Goal: Task Accomplishment & Management: Manage account settings

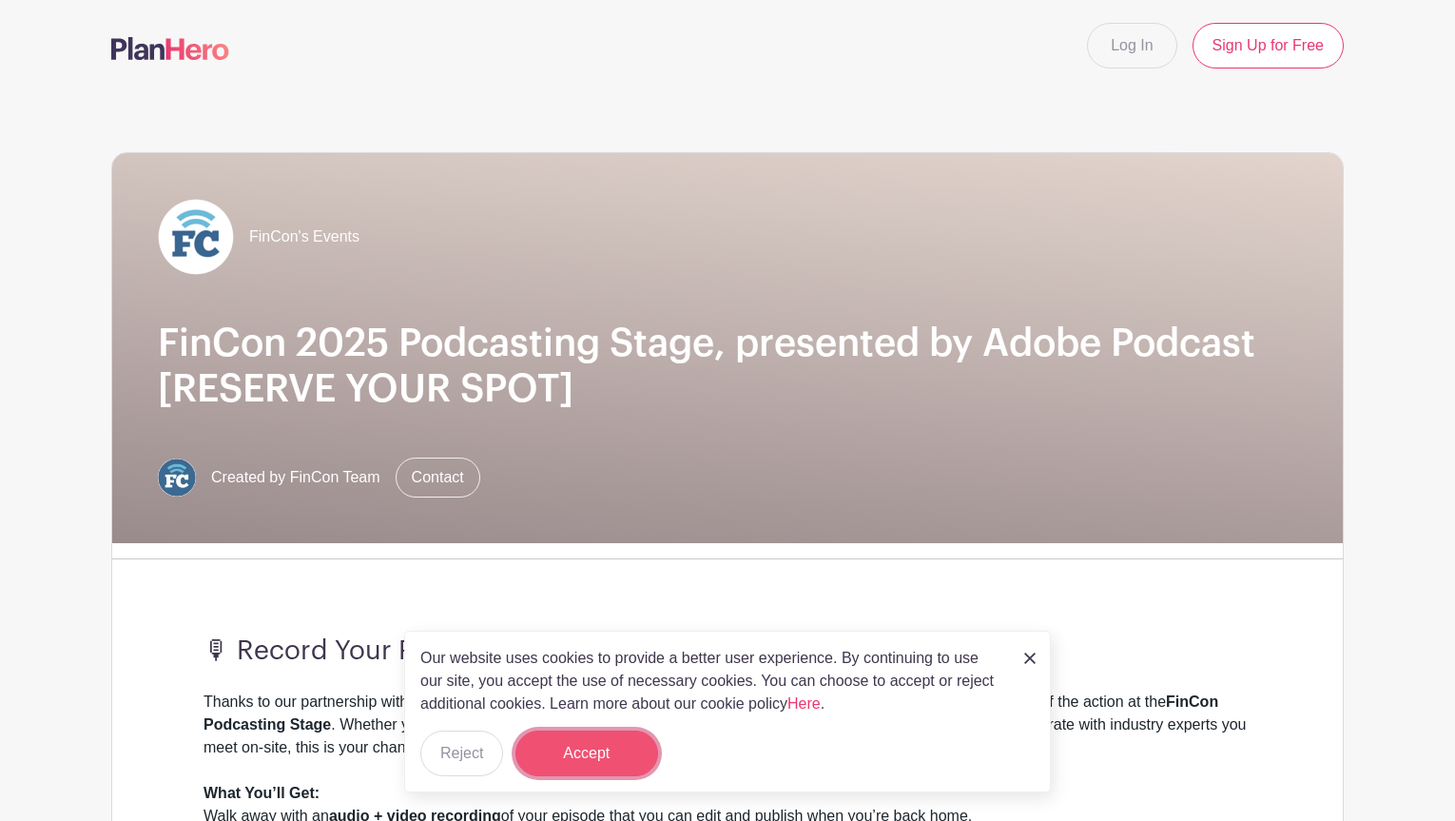
click at [599, 732] on button "Accept" at bounding box center [587, 754] width 143 height 46
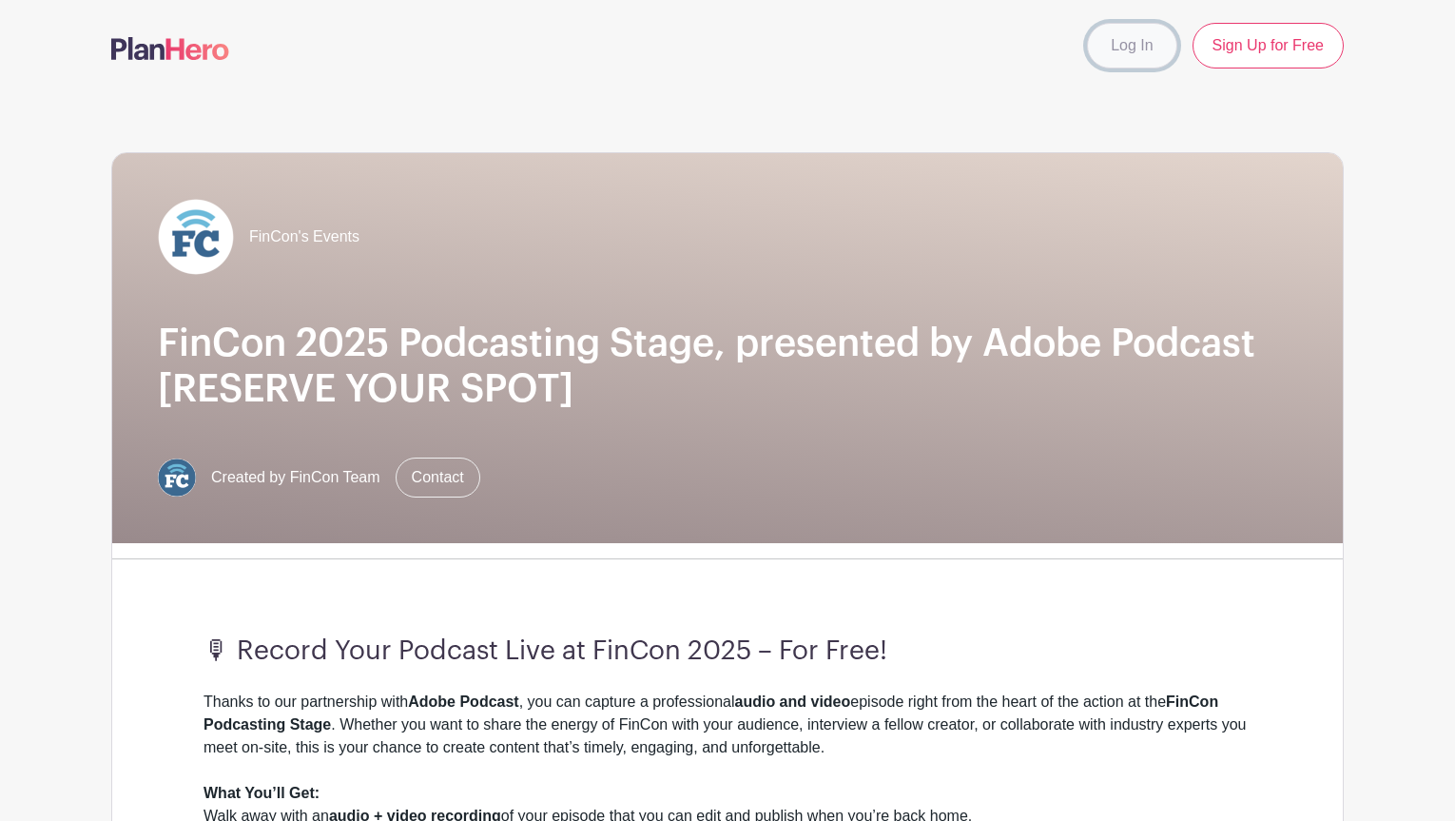
click at [1087, 59] on link "Log In" at bounding box center [1131, 46] width 89 height 46
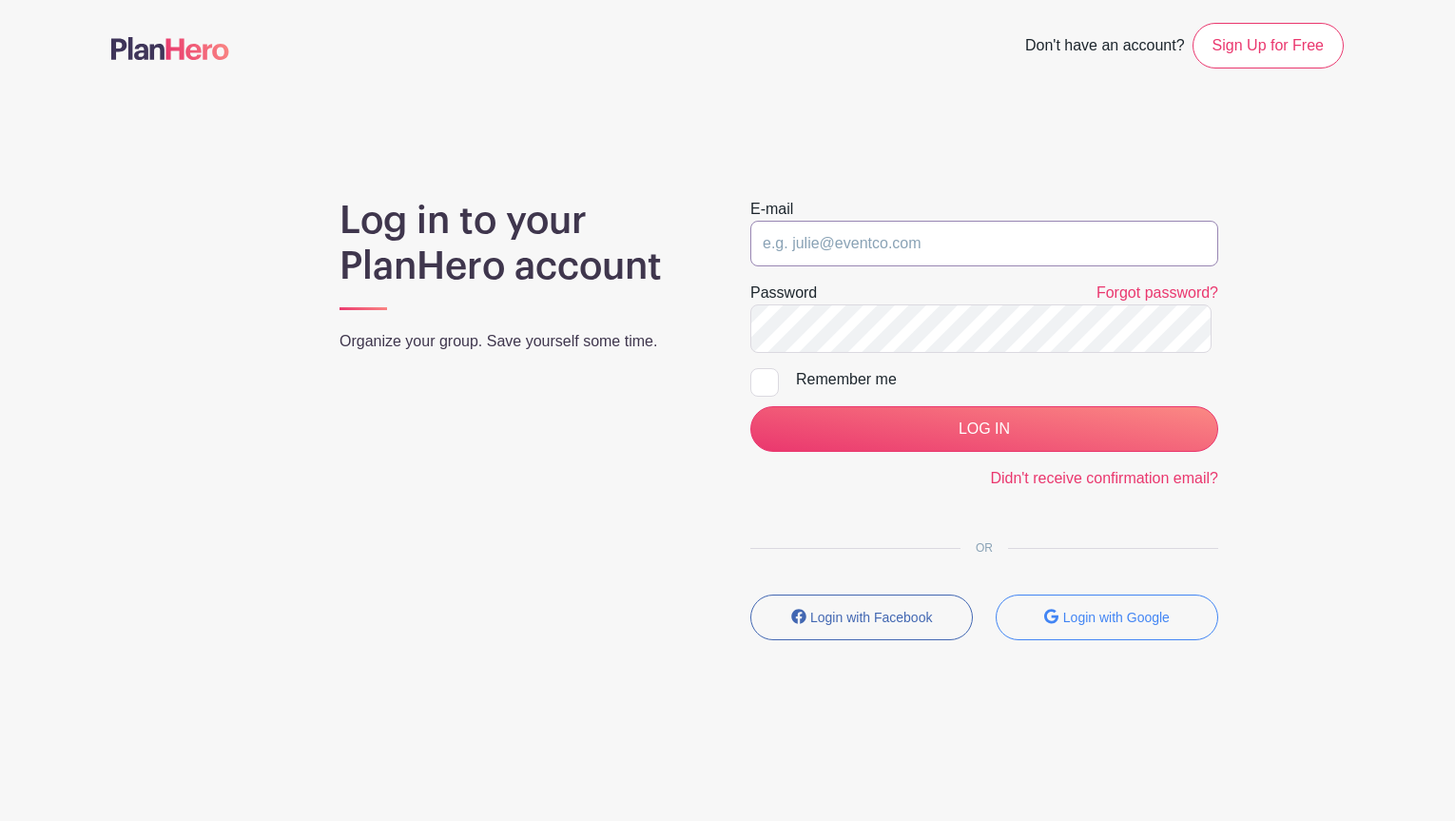
click at [882, 266] on input "email" at bounding box center [985, 244] width 468 height 46
type input "[EMAIL_ADDRESS][DOMAIN_NAME]"
click at [1266, 394] on div "Log in to your PlanHero account Organize your group. Save yourself some time. E…" at bounding box center [727, 427] width 1233 height 458
click at [766, 397] on div at bounding box center [765, 382] width 29 height 29
click at [763, 381] on input "Remember me" at bounding box center [757, 374] width 12 height 12
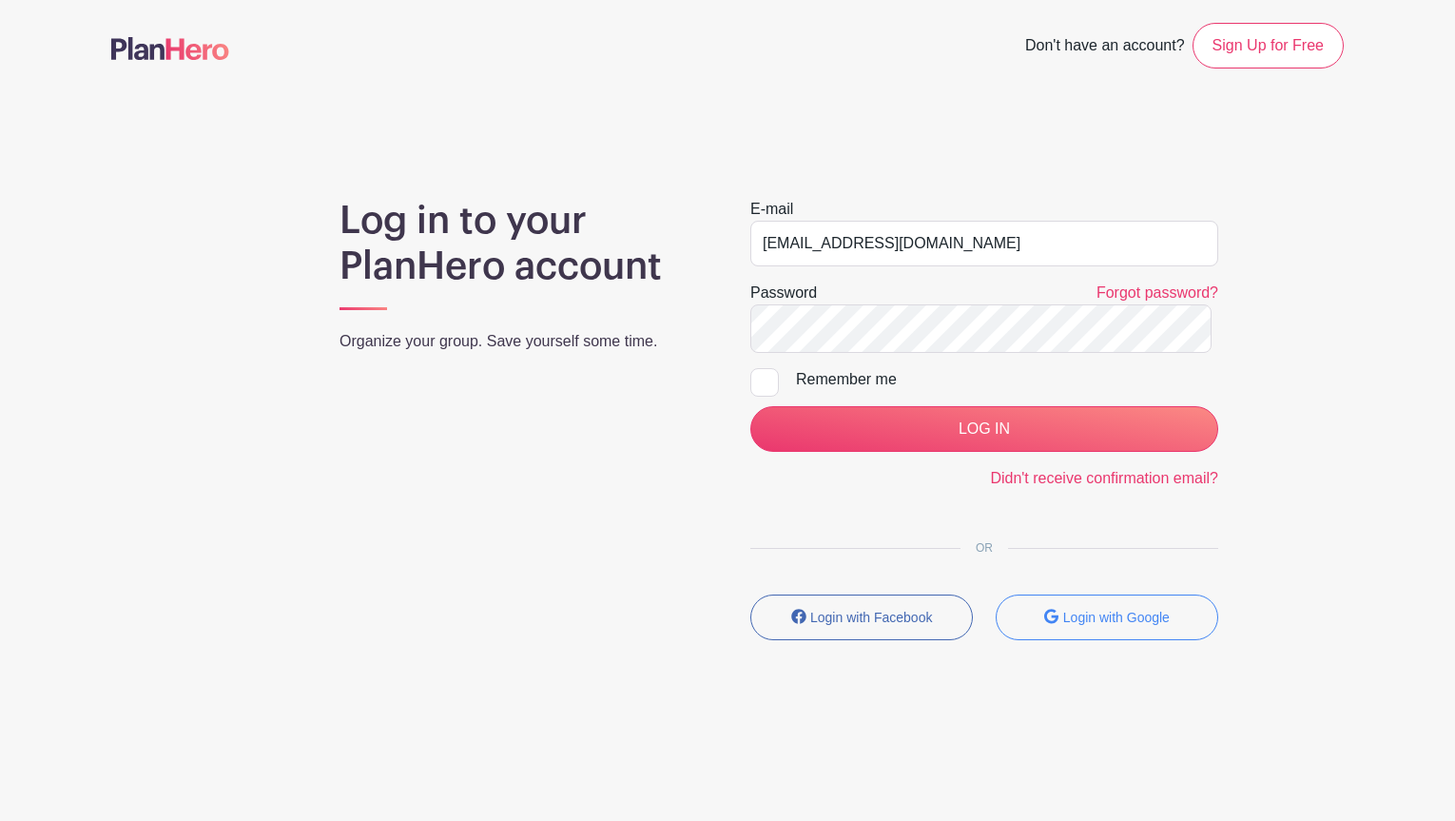
checkbox input "true"
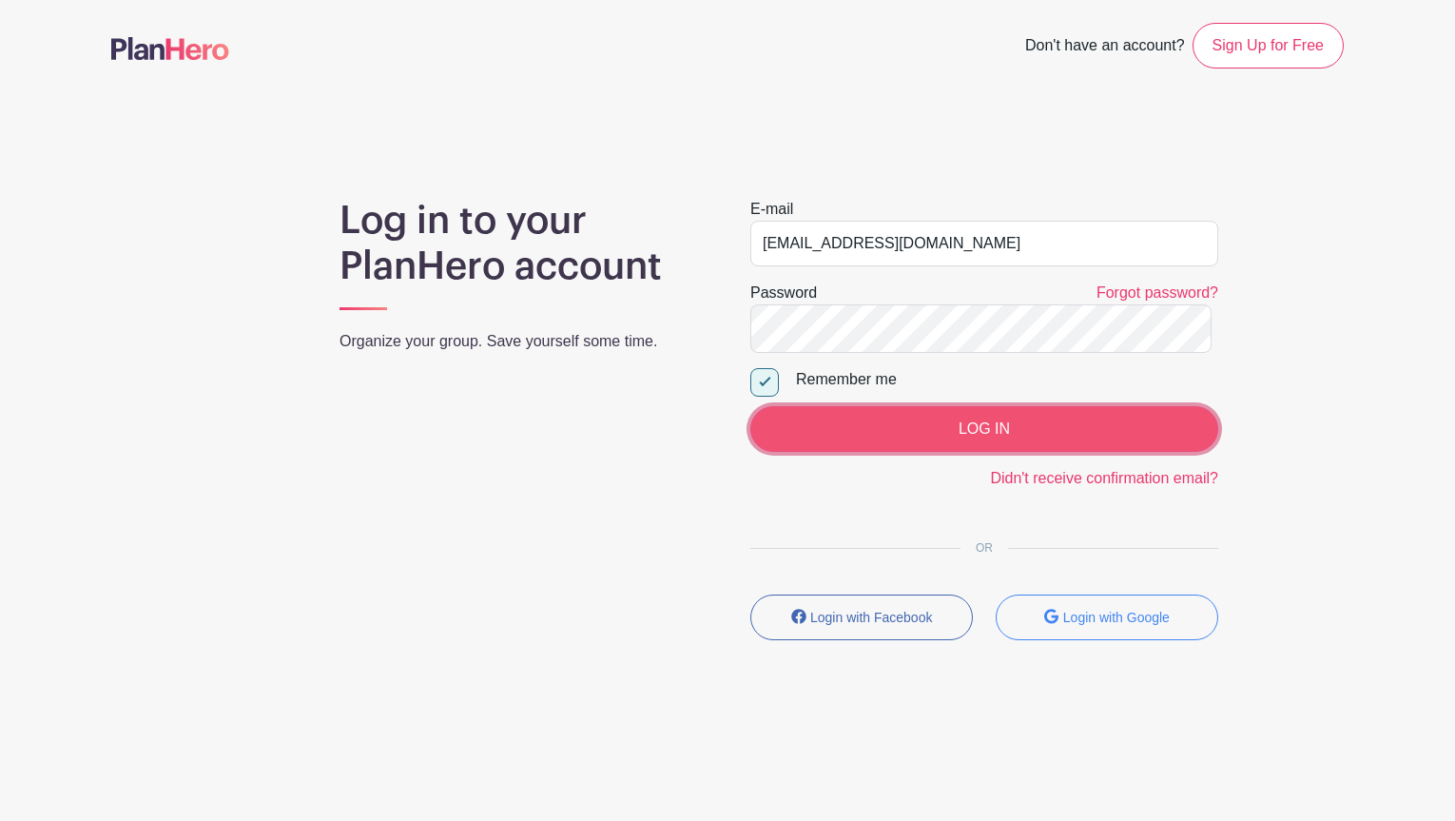
click at [957, 452] on input "LOG IN" at bounding box center [985, 429] width 468 height 46
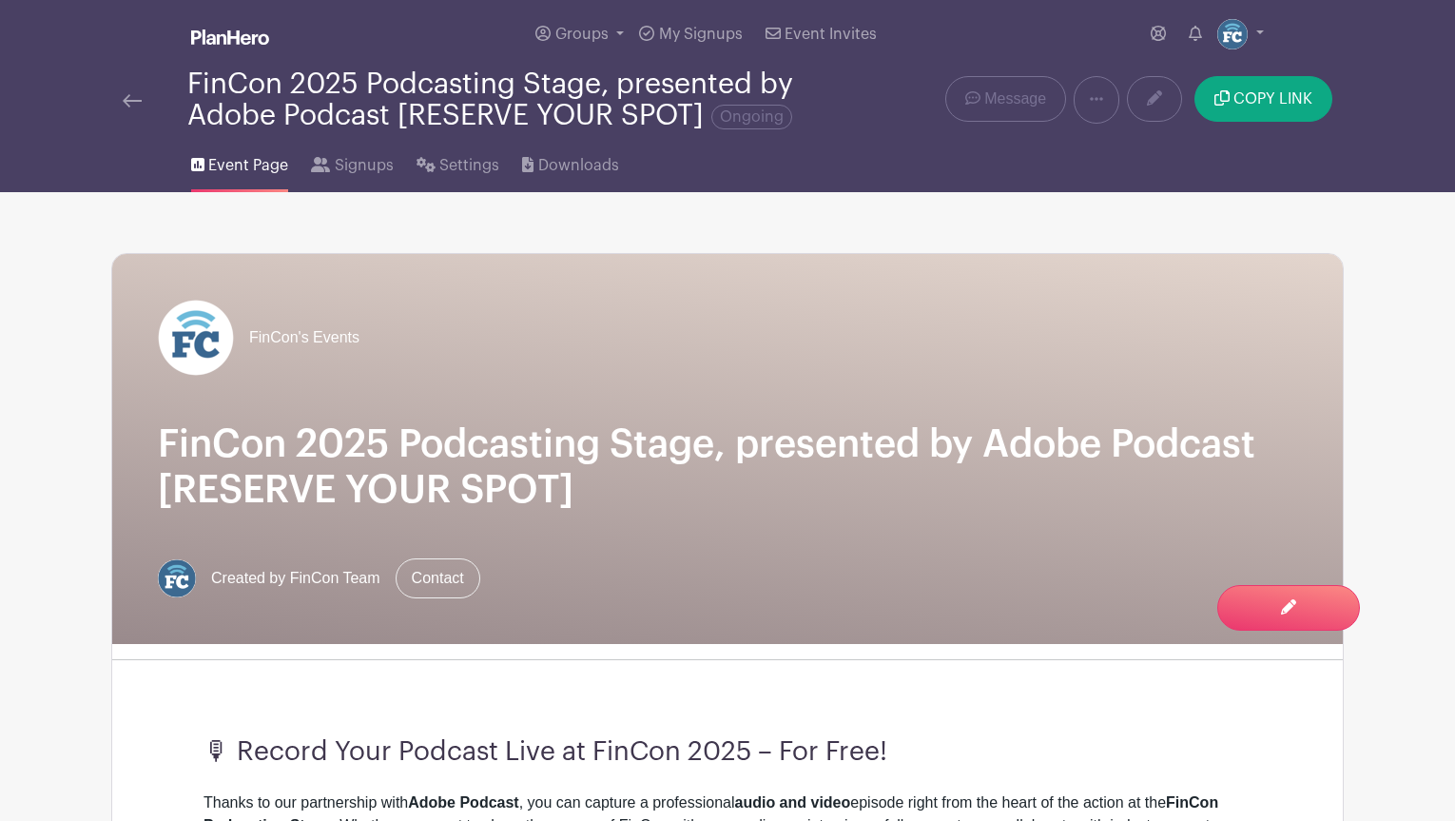
click at [732, 192] on div "Event Page Signups Settings Downloads" at bounding box center [728, 161] width 1256 height 61
click at [394, 177] on span "Signups" at bounding box center [364, 165] width 59 height 23
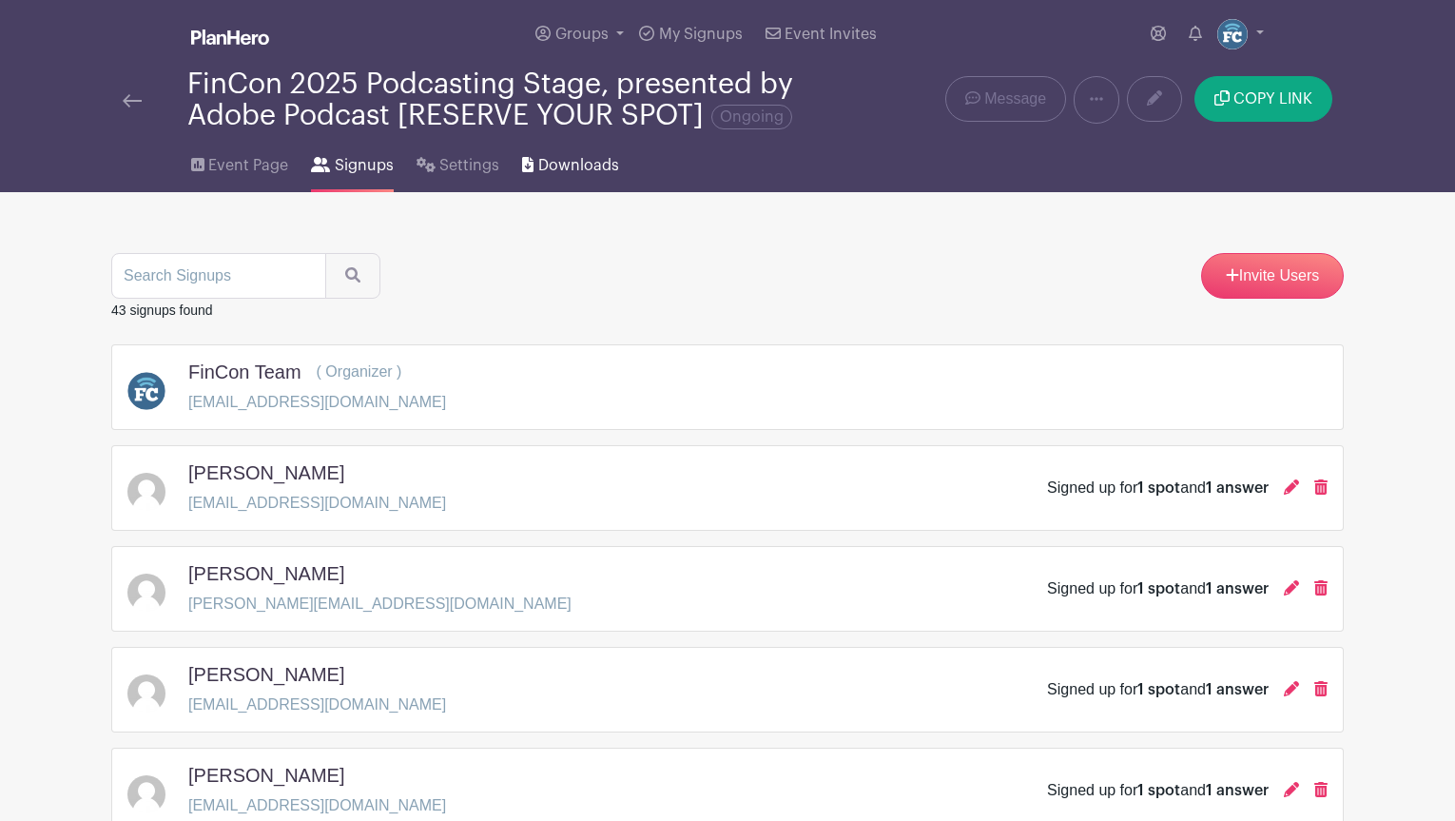
click at [580, 177] on span "Downloads" at bounding box center [578, 165] width 81 height 23
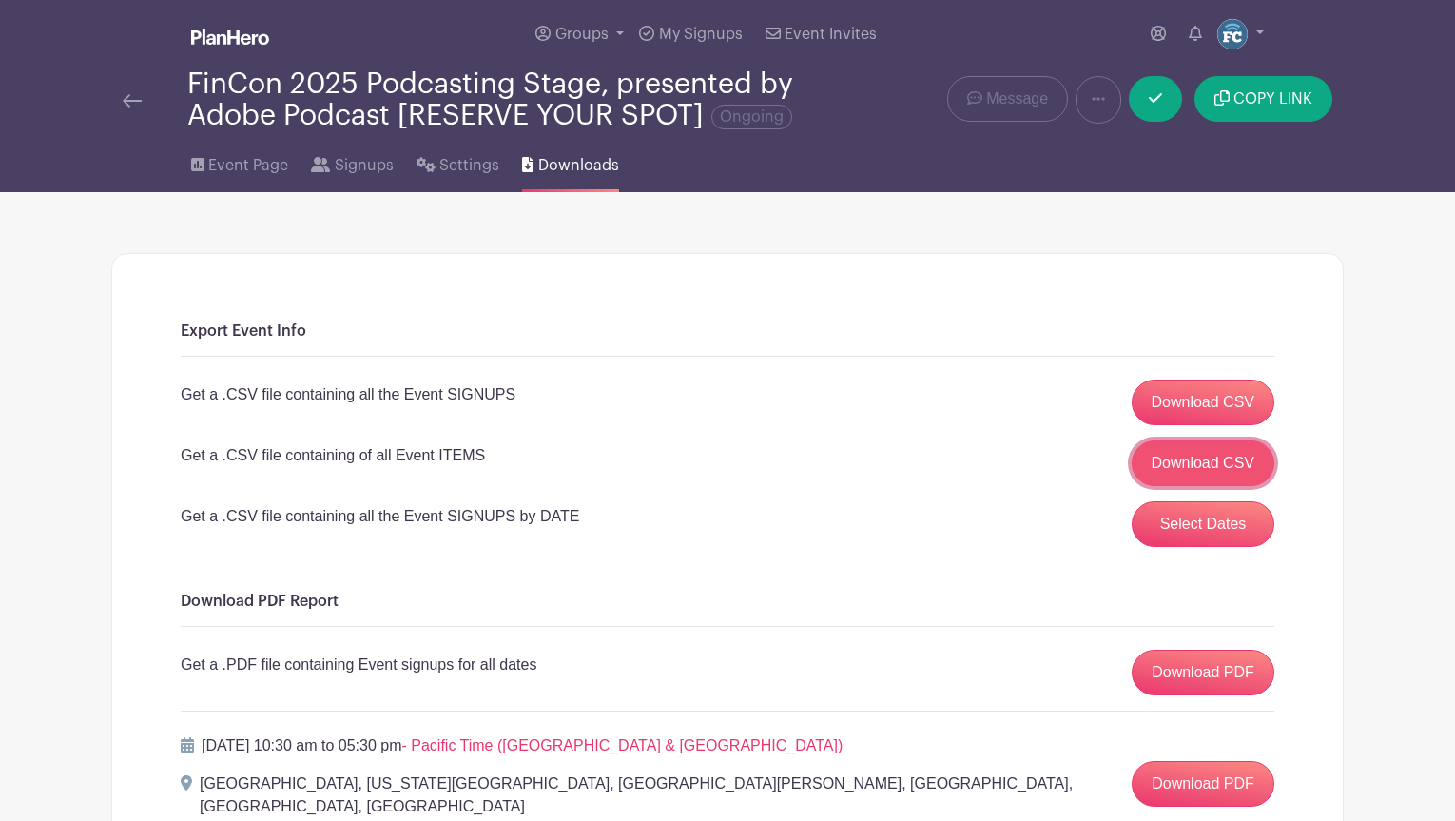
click at [1165, 486] on link "Download CSV" at bounding box center [1204, 463] width 144 height 46
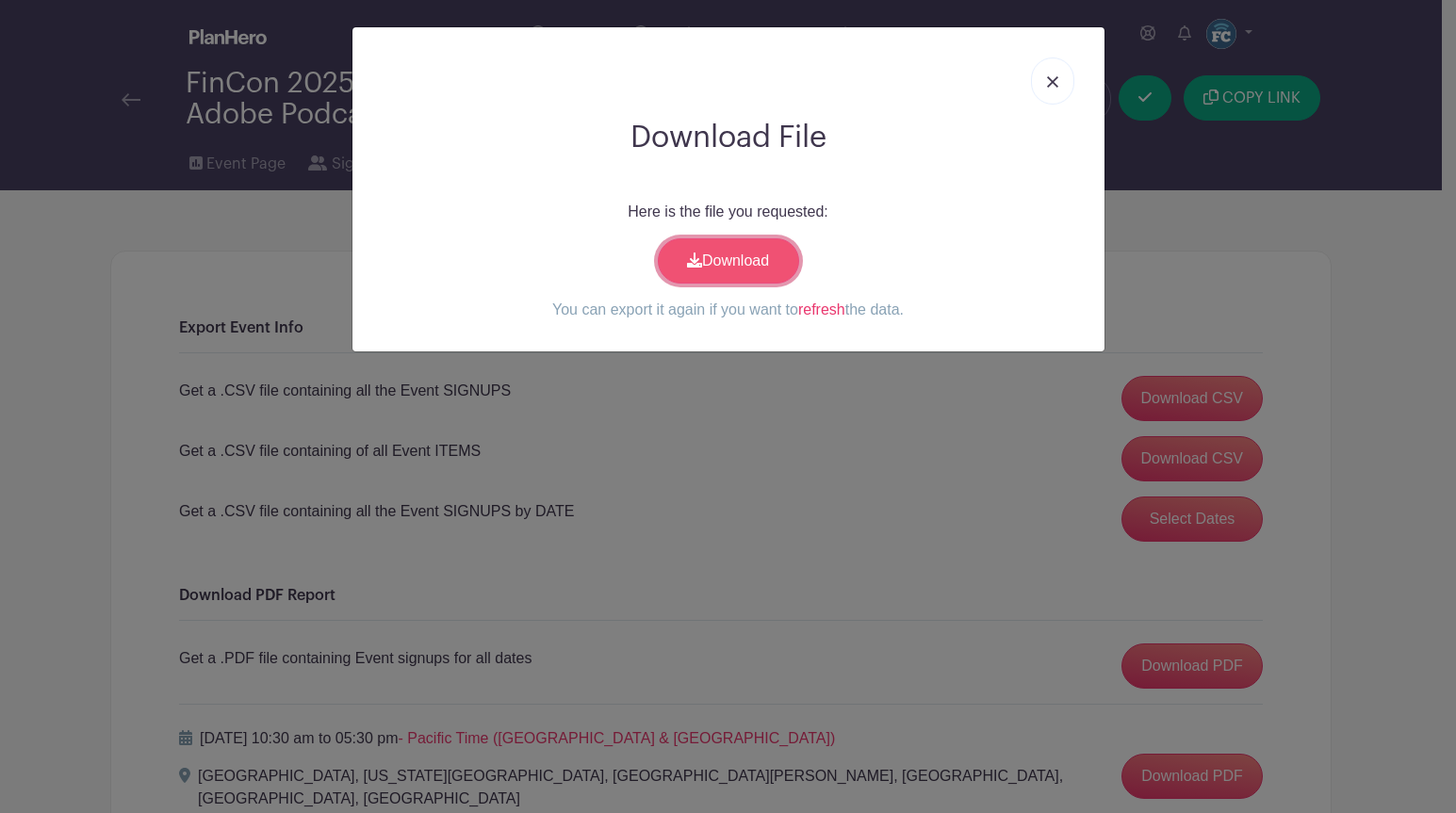
click at [739, 283] on link "Download" at bounding box center [728, 261] width 142 height 46
click at [1047, 87] on img at bounding box center [1052, 81] width 11 height 11
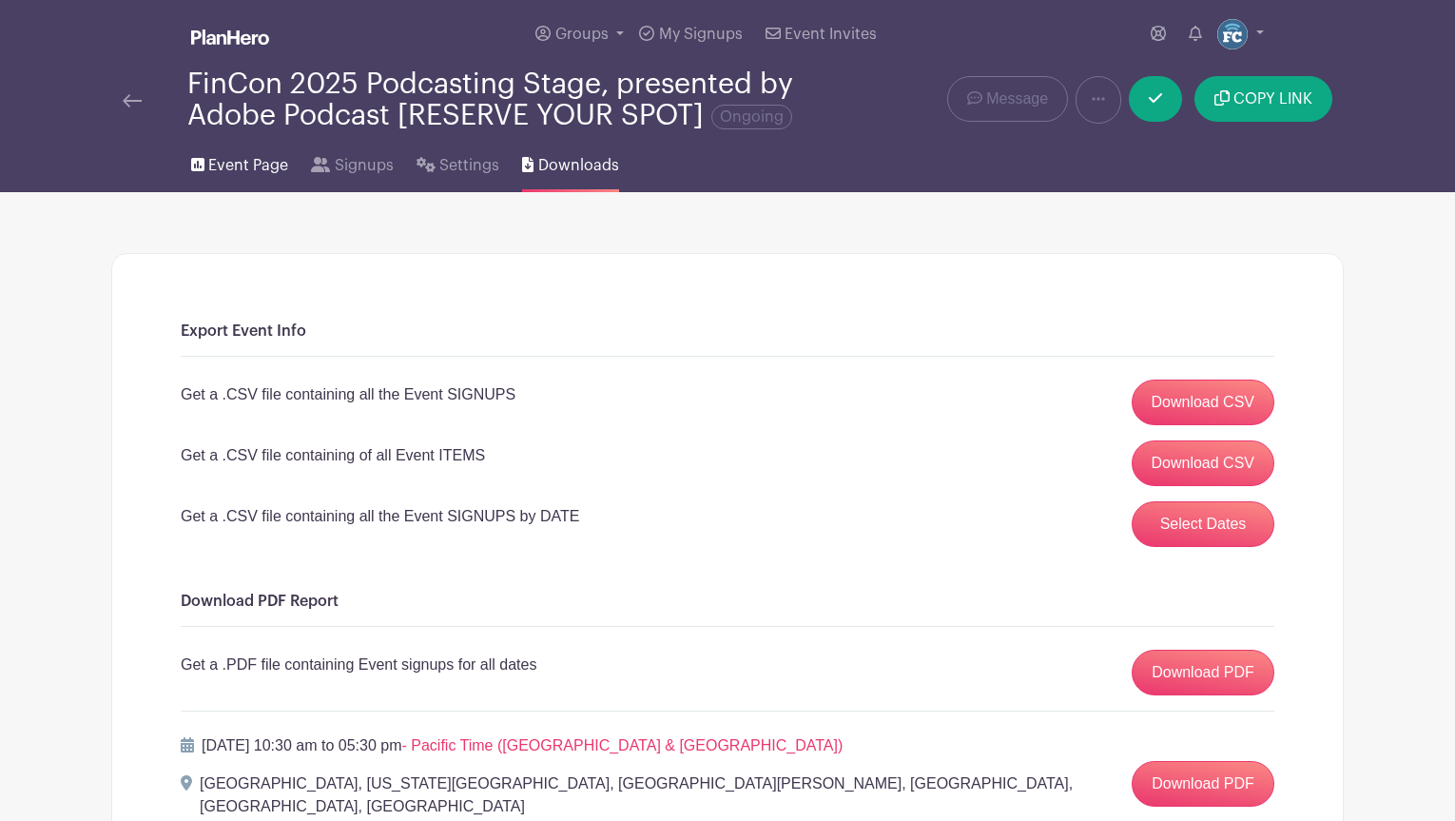
click at [233, 177] on span "Event Page" at bounding box center [248, 165] width 80 height 23
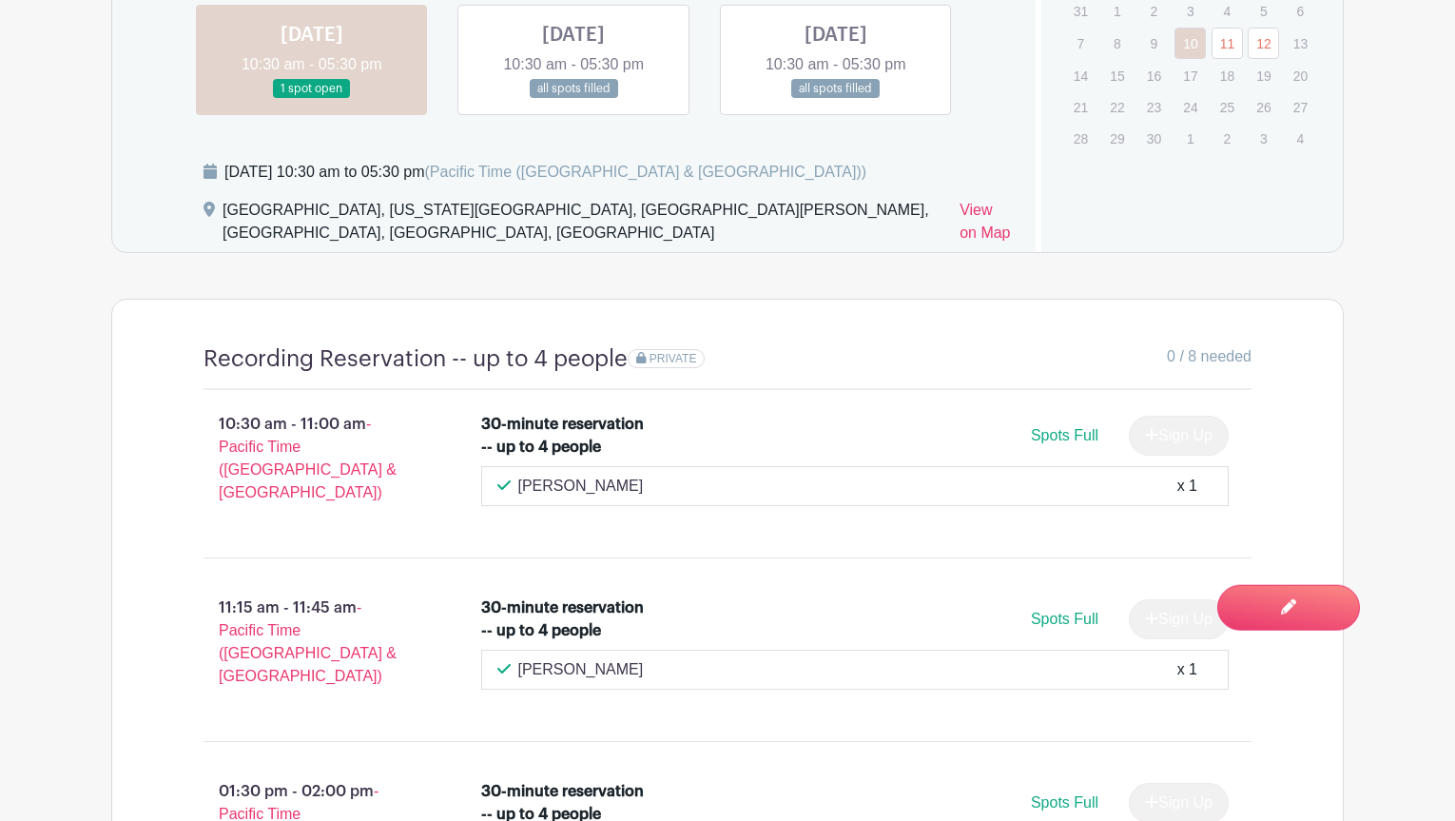
scroll to position [1374, 0]
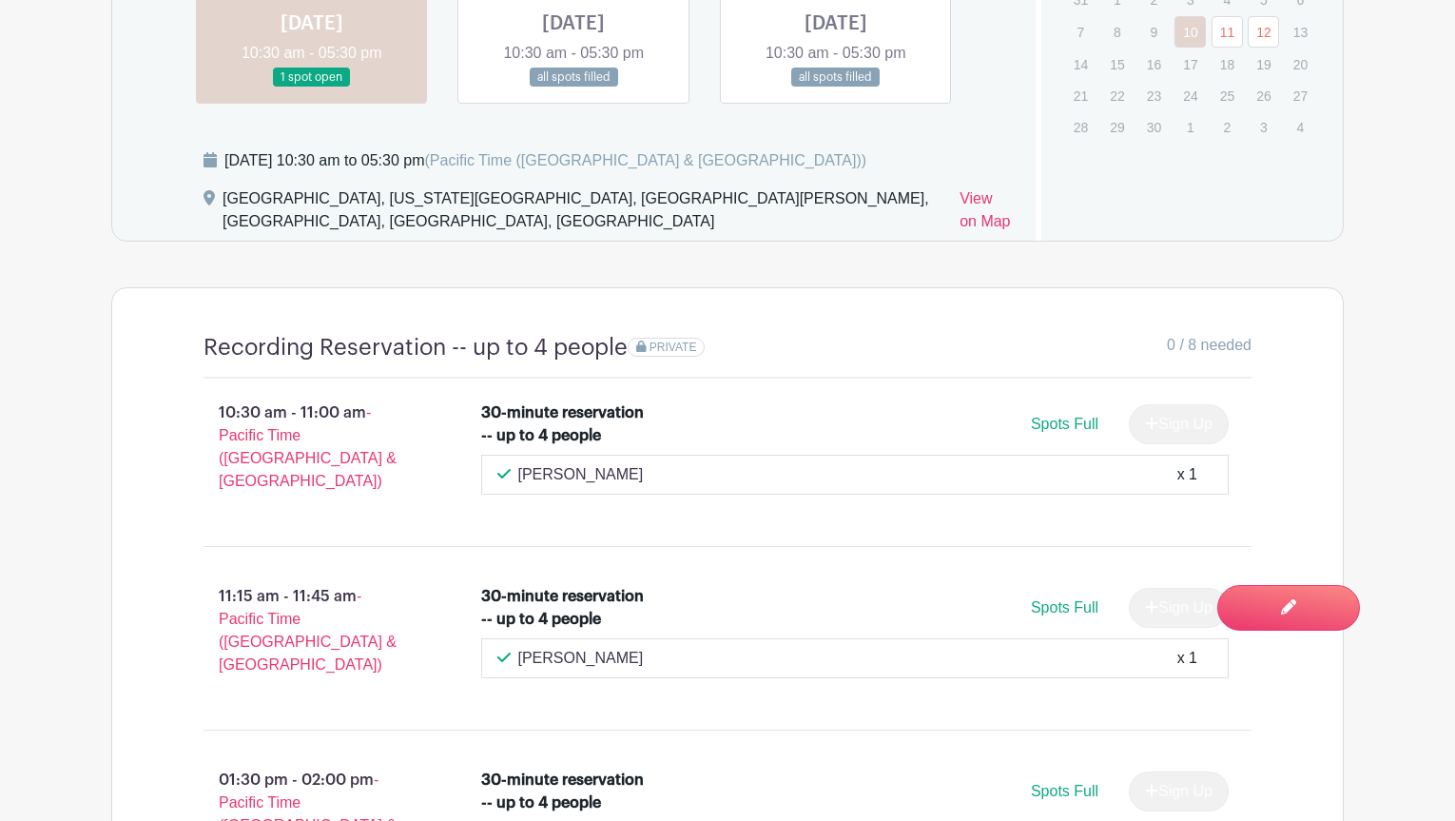
click at [312, 88] on link at bounding box center [312, 88] width 0 height 0
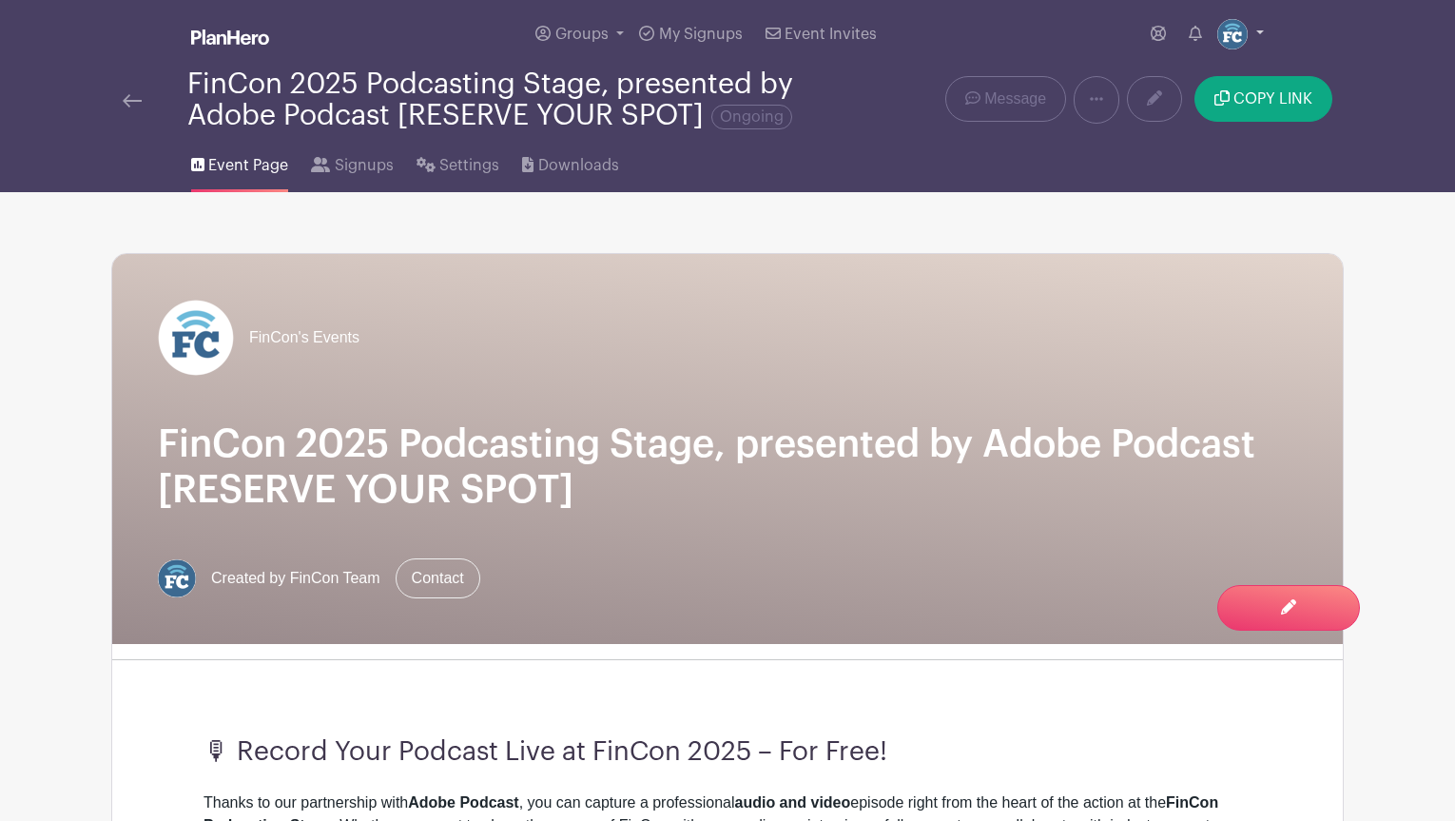
click at [1229, 43] on img at bounding box center [1233, 34] width 30 height 30
click at [1142, 140] on link "Logout" at bounding box center [1188, 125] width 150 height 30
